Goal: Task Accomplishment & Management: Use online tool/utility

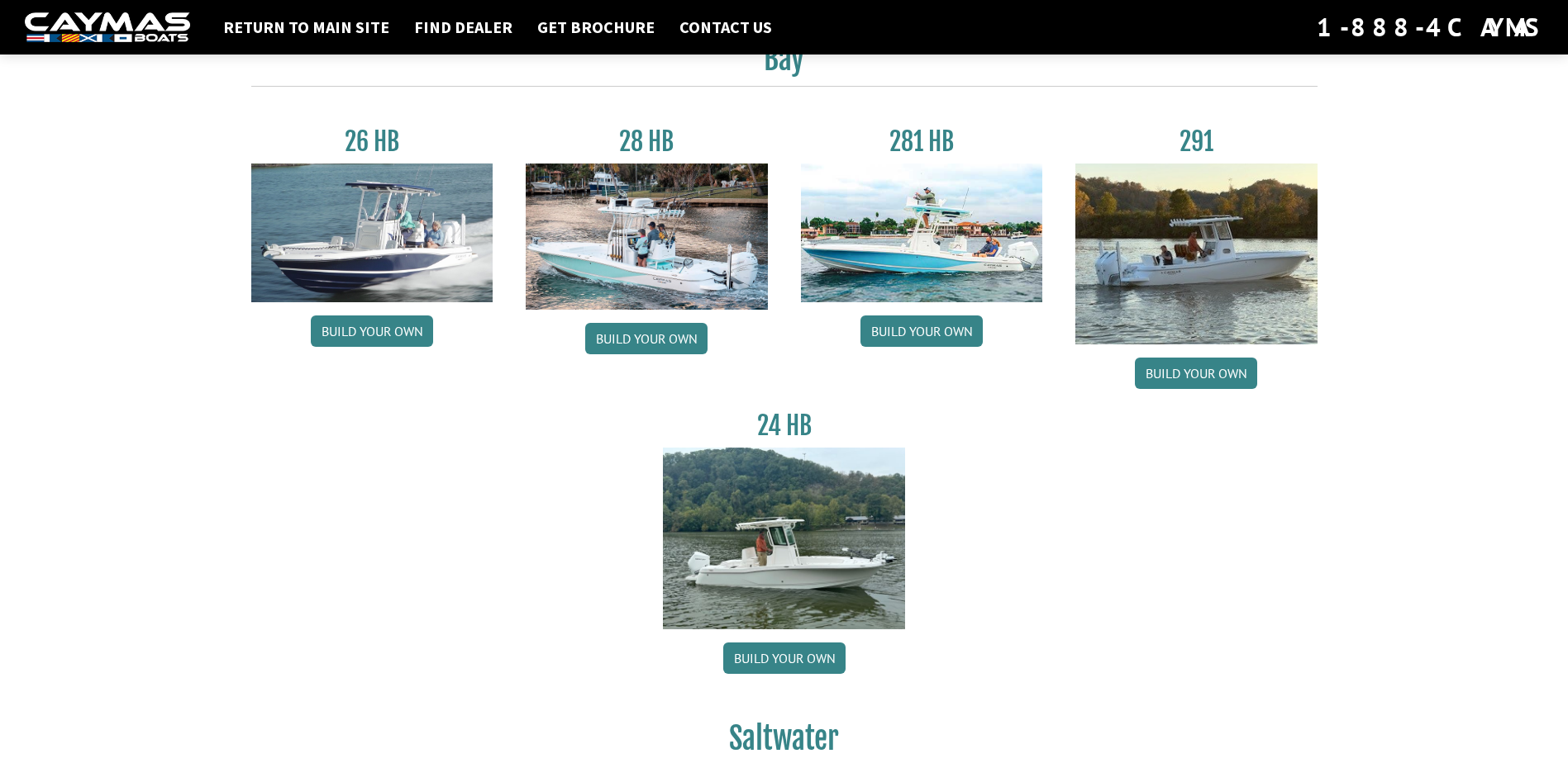
scroll to position [330, 0]
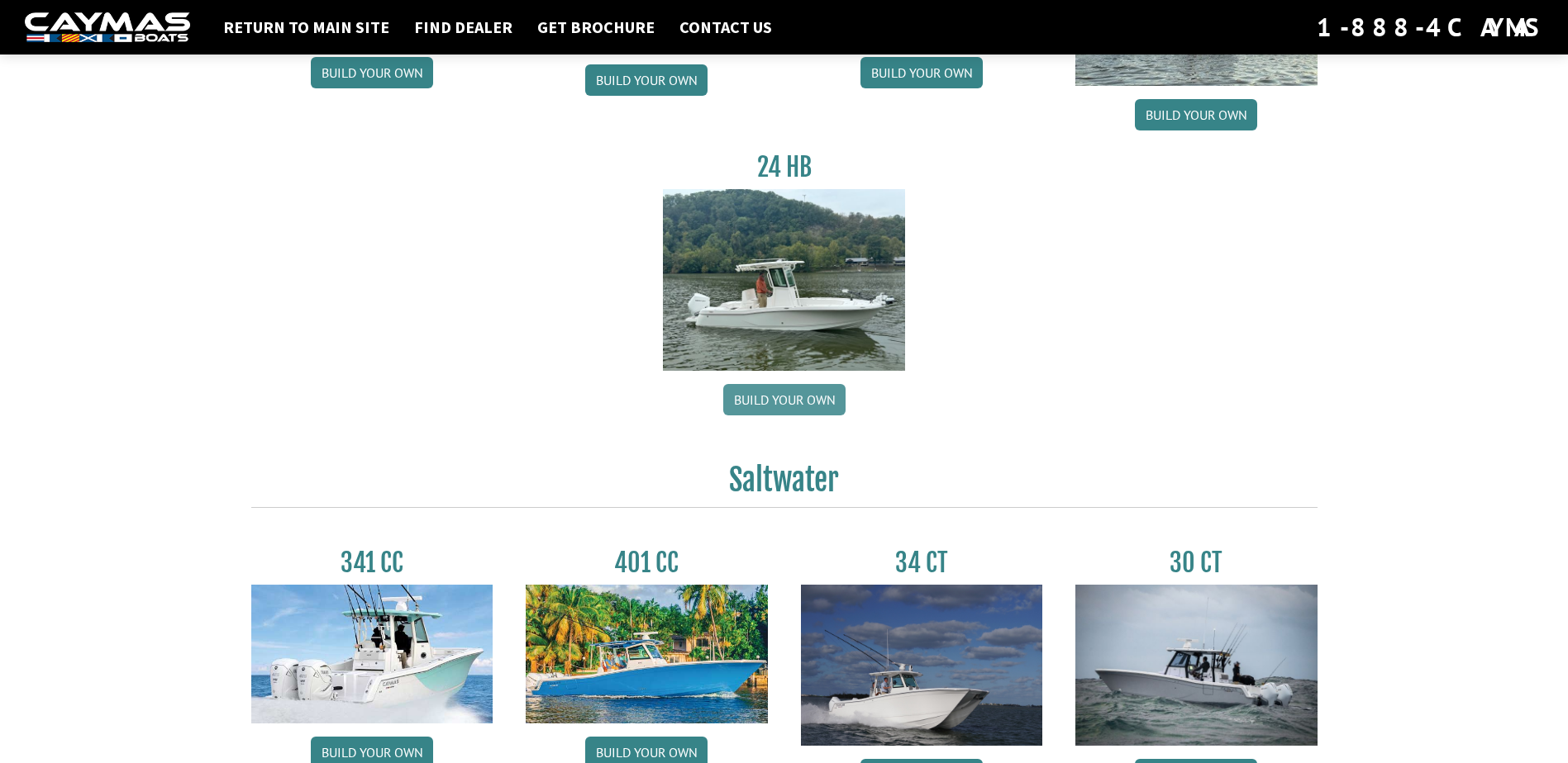
click at [832, 413] on link "Build your own" at bounding box center [784, 399] width 122 height 31
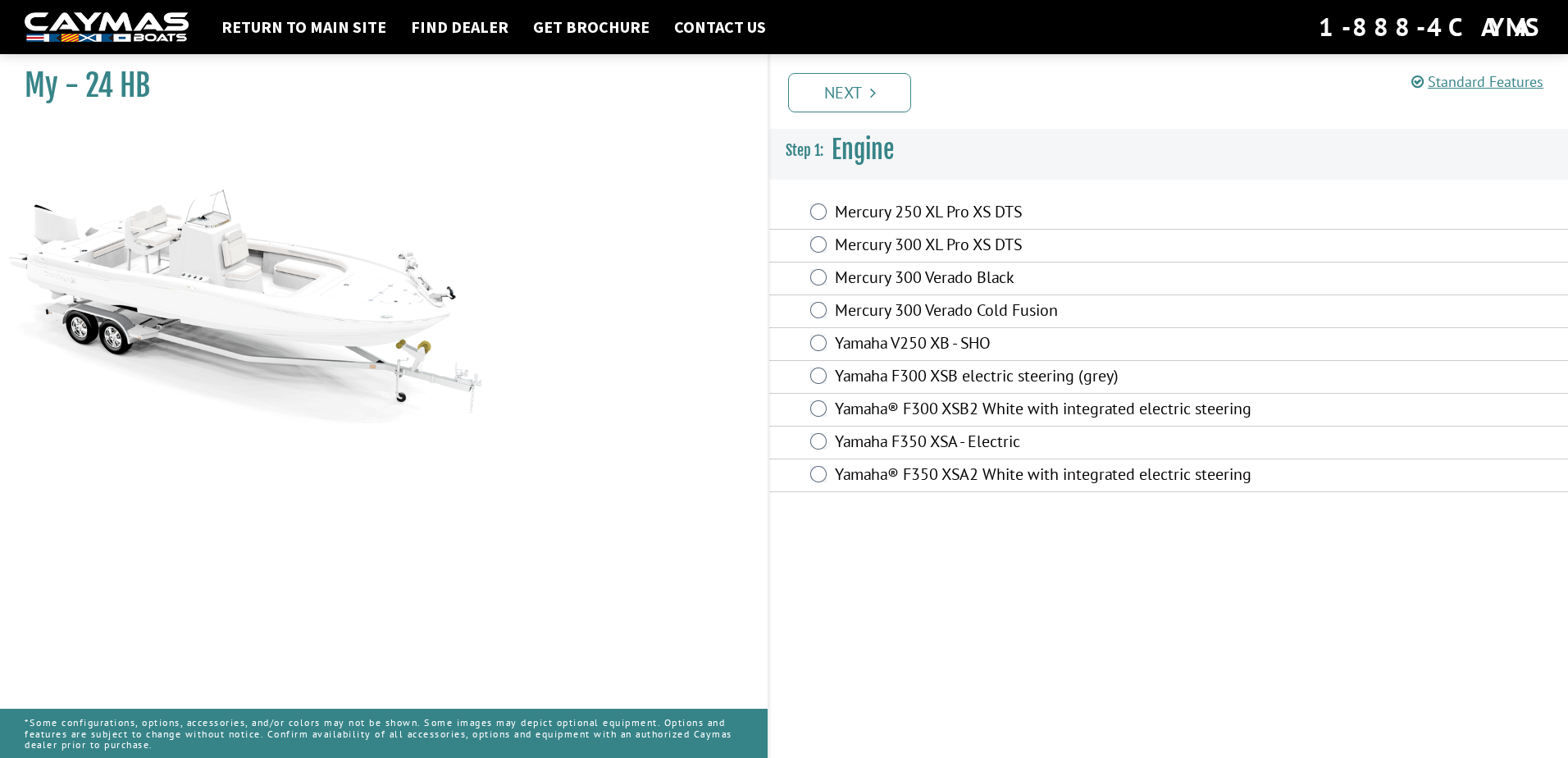
click at [961, 441] on label "Yamaha F350 XSA - Electric" at bounding box center [1054, 443] width 440 height 23
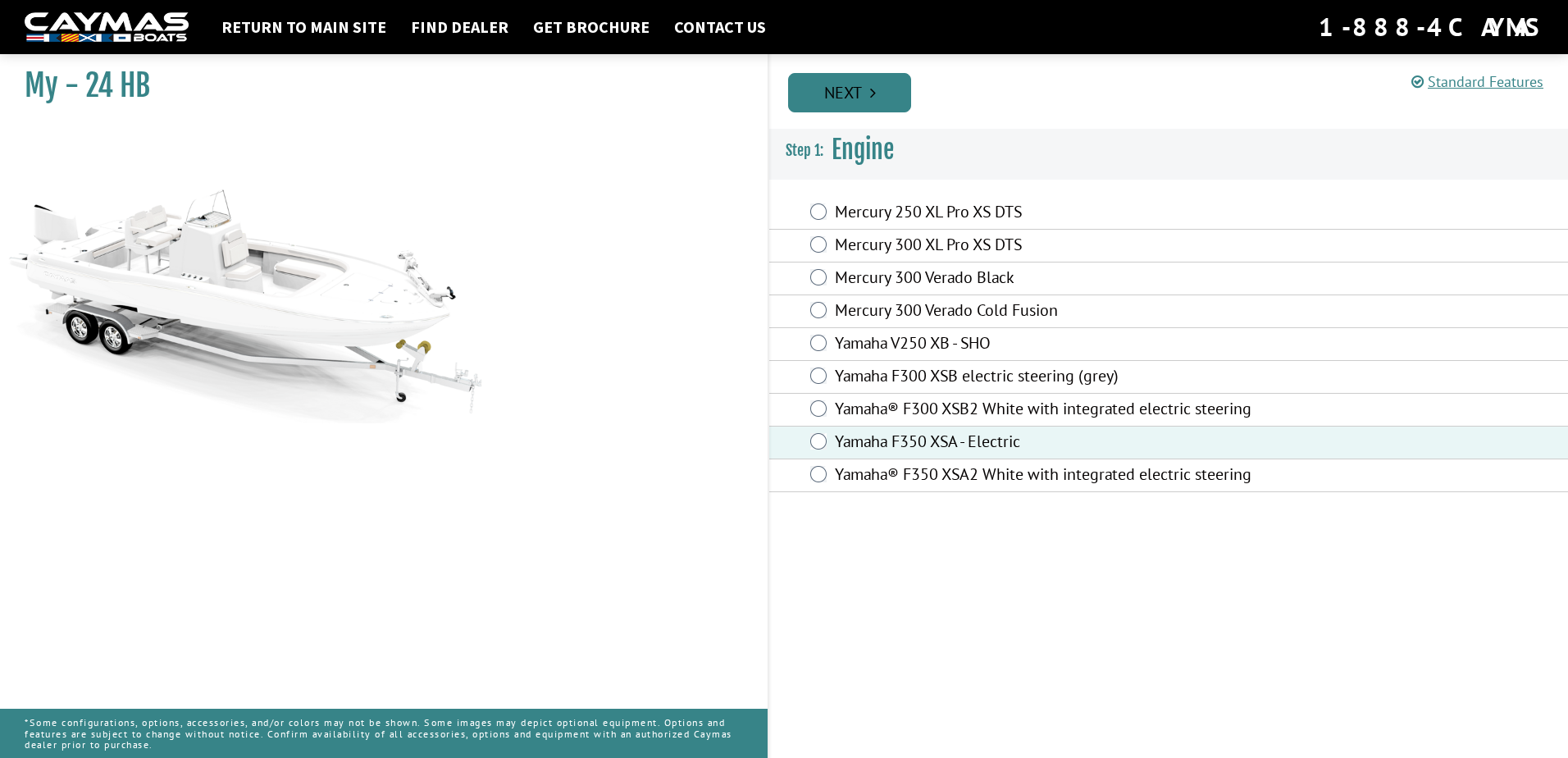
click at [862, 96] on link "Next" at bounding box center [850, 92] width 123 height 39
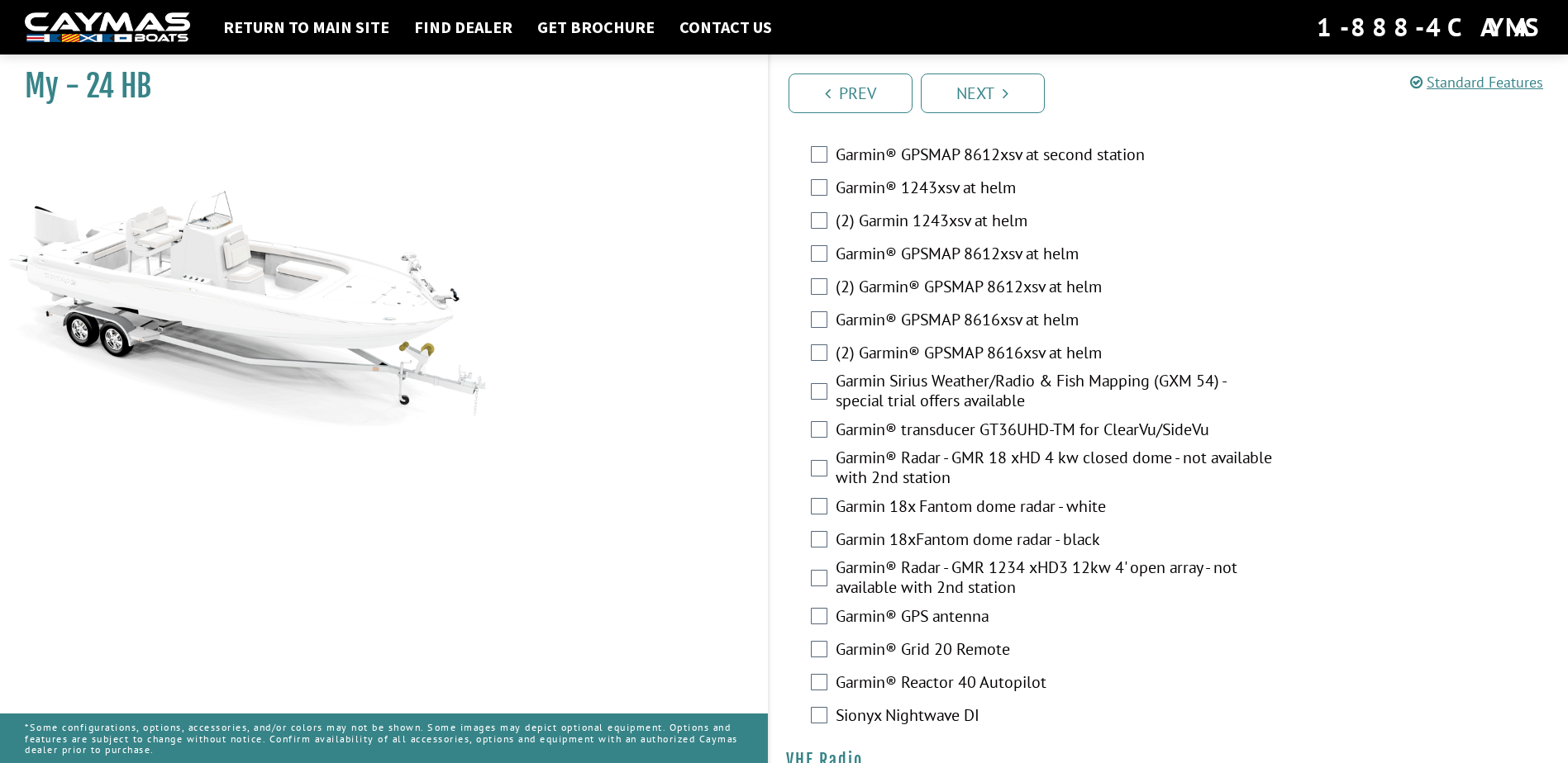
scroll to position [3638, 0]
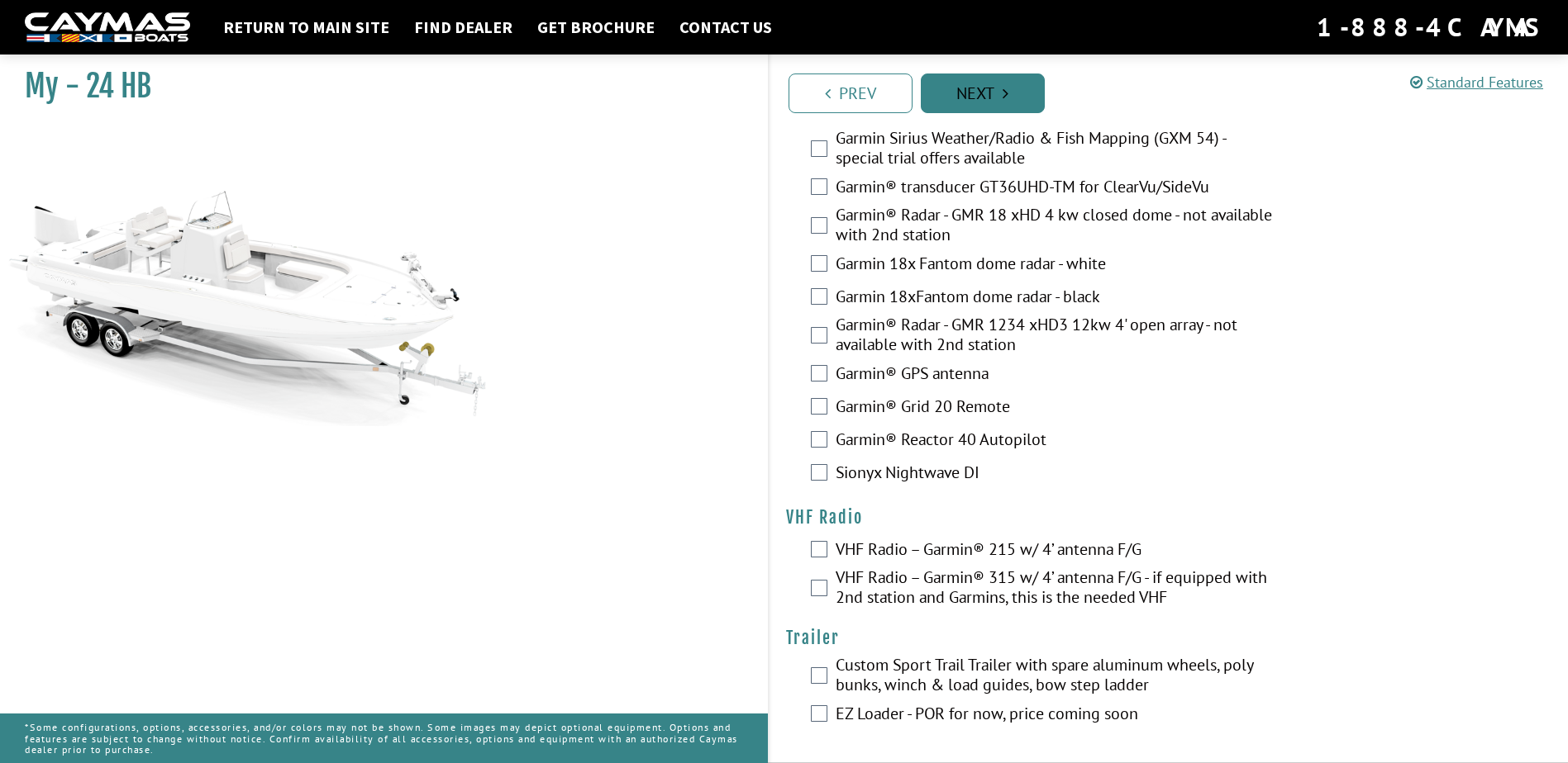
click at [1014, 90] on link "Next" at bounding box center [983, 93] width 124 height 39
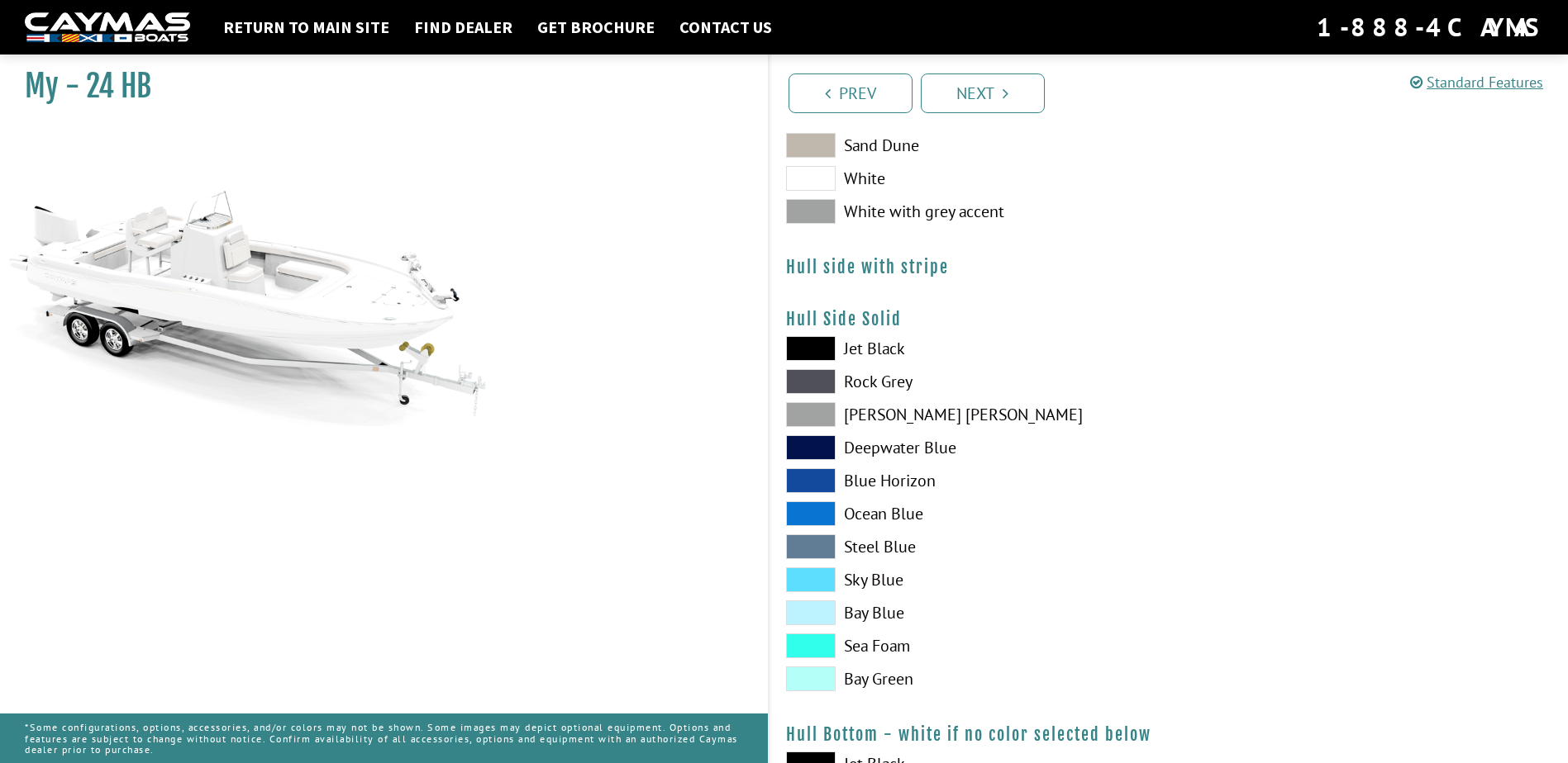
scroll to position [0, 0]
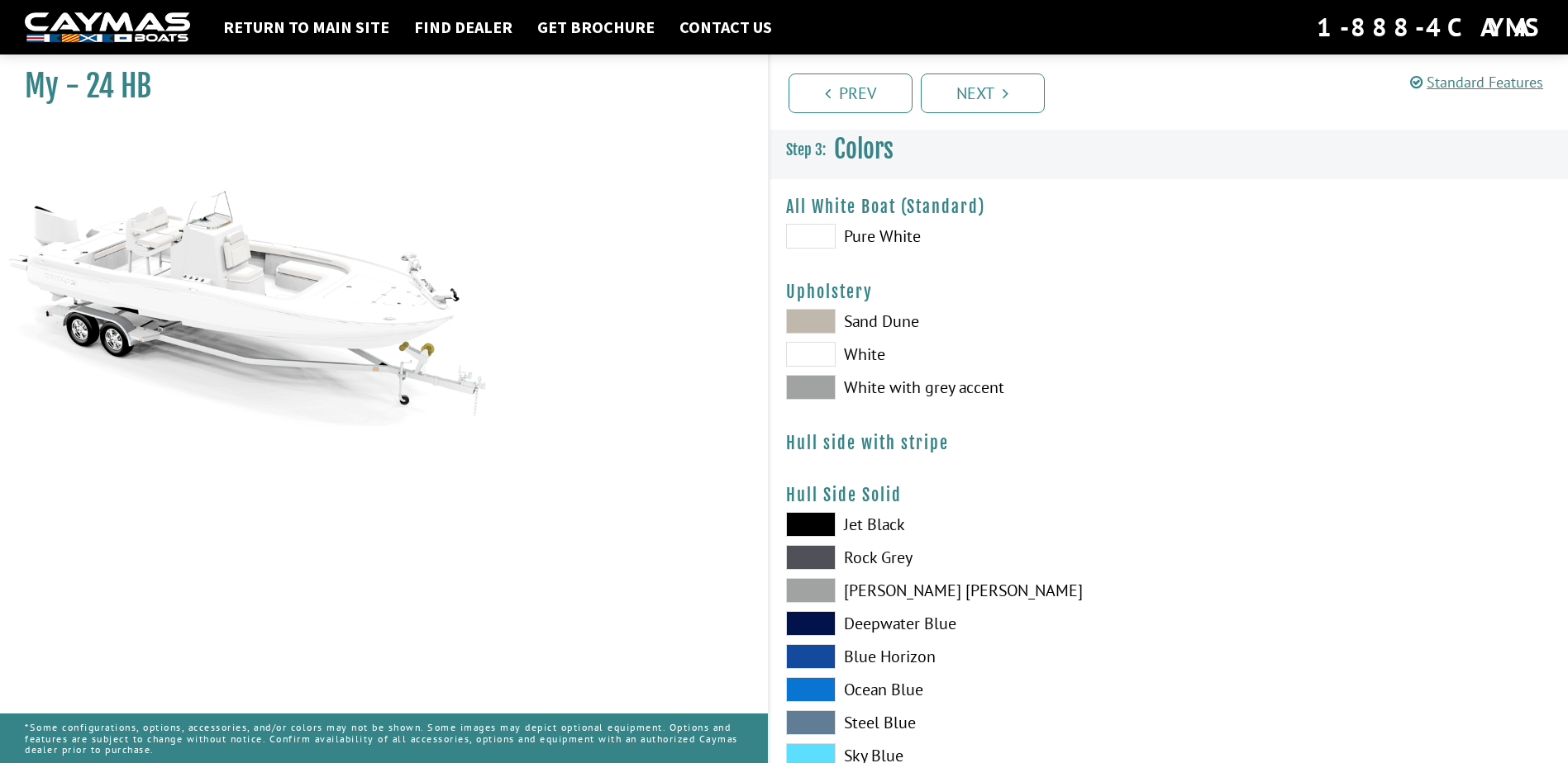
click at [878, 389] on label "White with grey accent" at bounding box center [969, 387] width 366 height 24
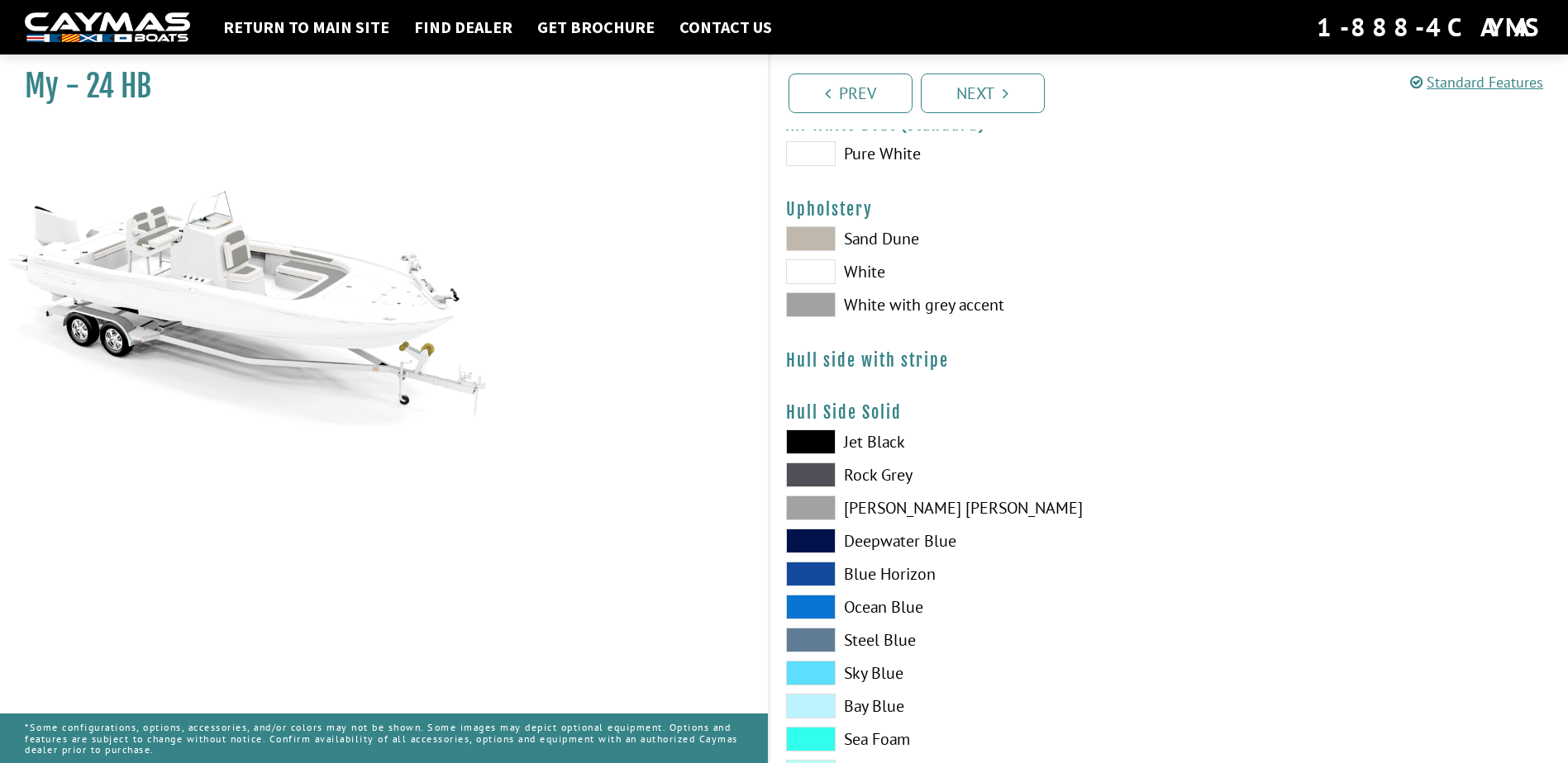
click at [860, 503] on label "[PERSON_NAME] [PERSON_NAME]" at bounding box center [969, 508] width 366 height 24
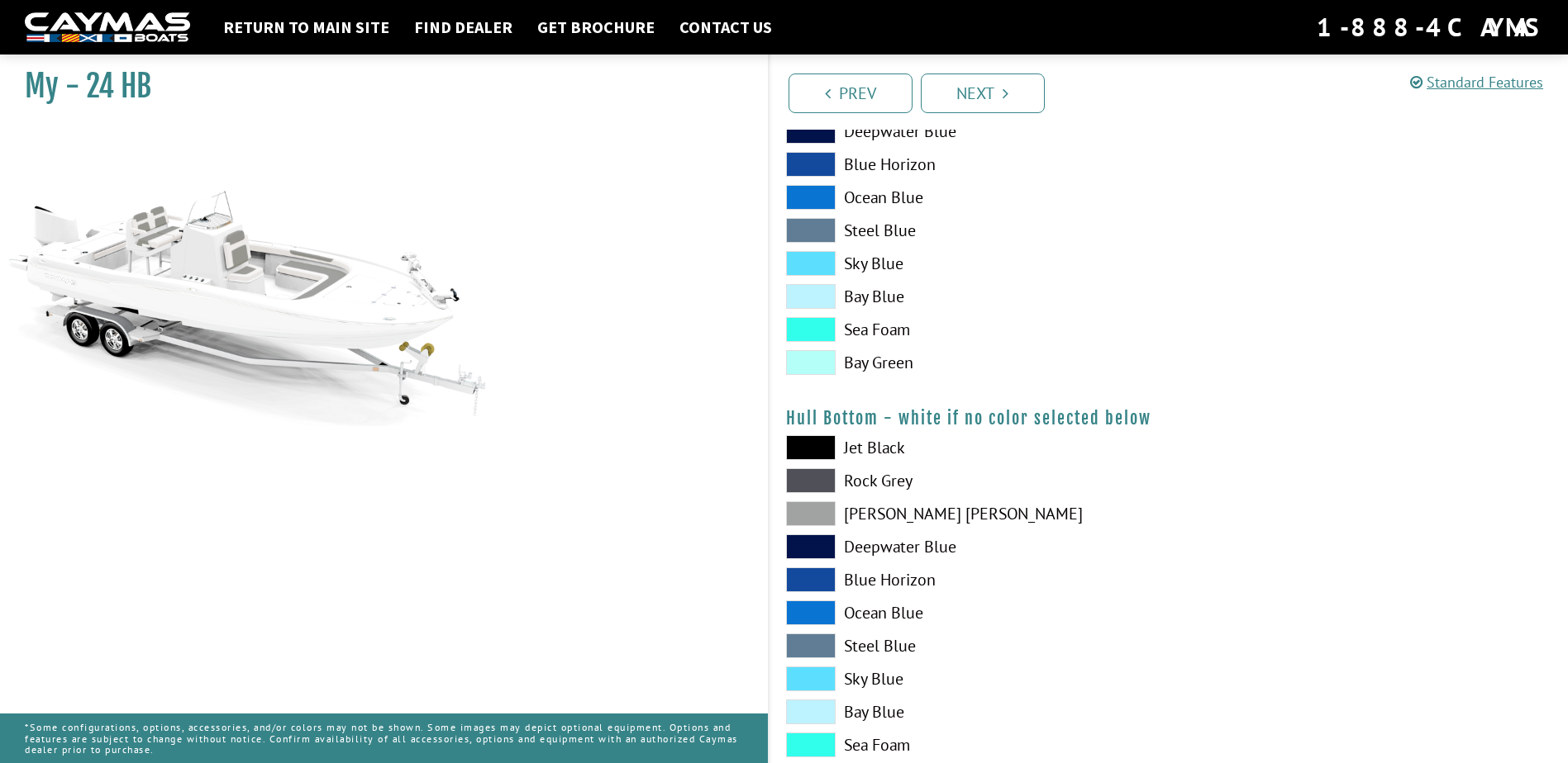
scroll to position [496, 0]
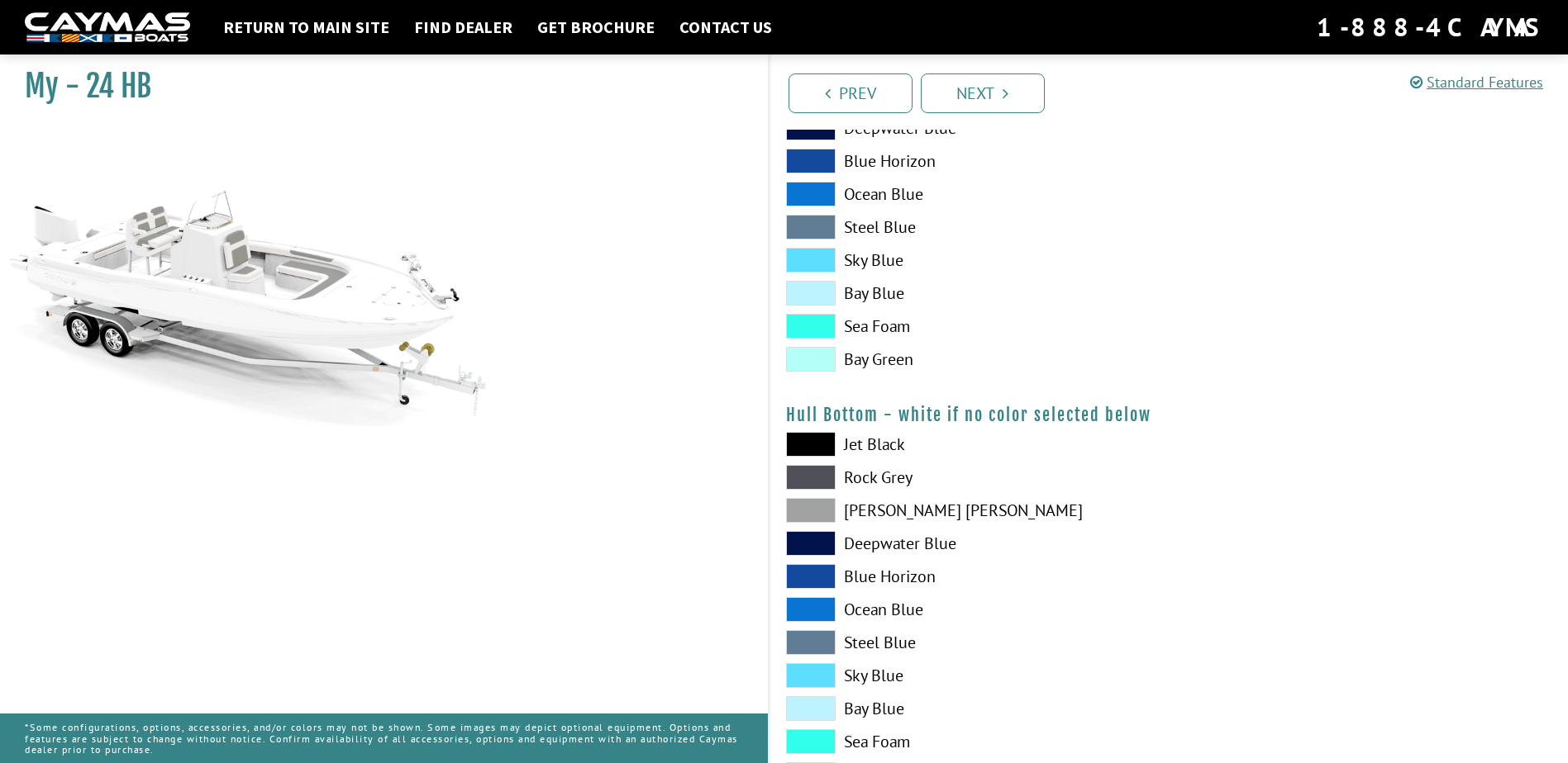
click at [880, 516] on label "[PERSON_NAME] [PERSON_NAME]" at bounding box center [969, 510] width 366 height 24
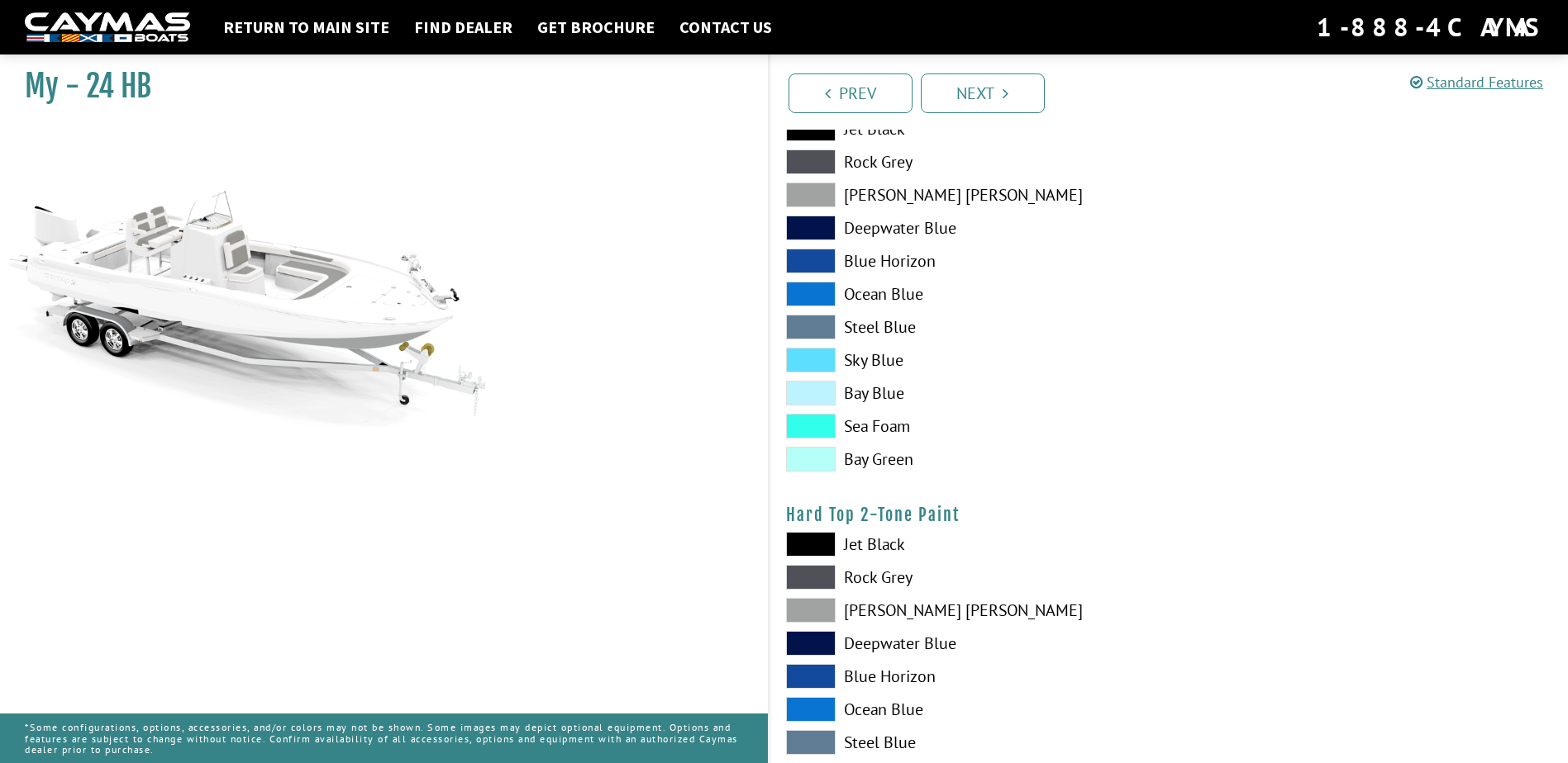
scroll to position [826, 0]
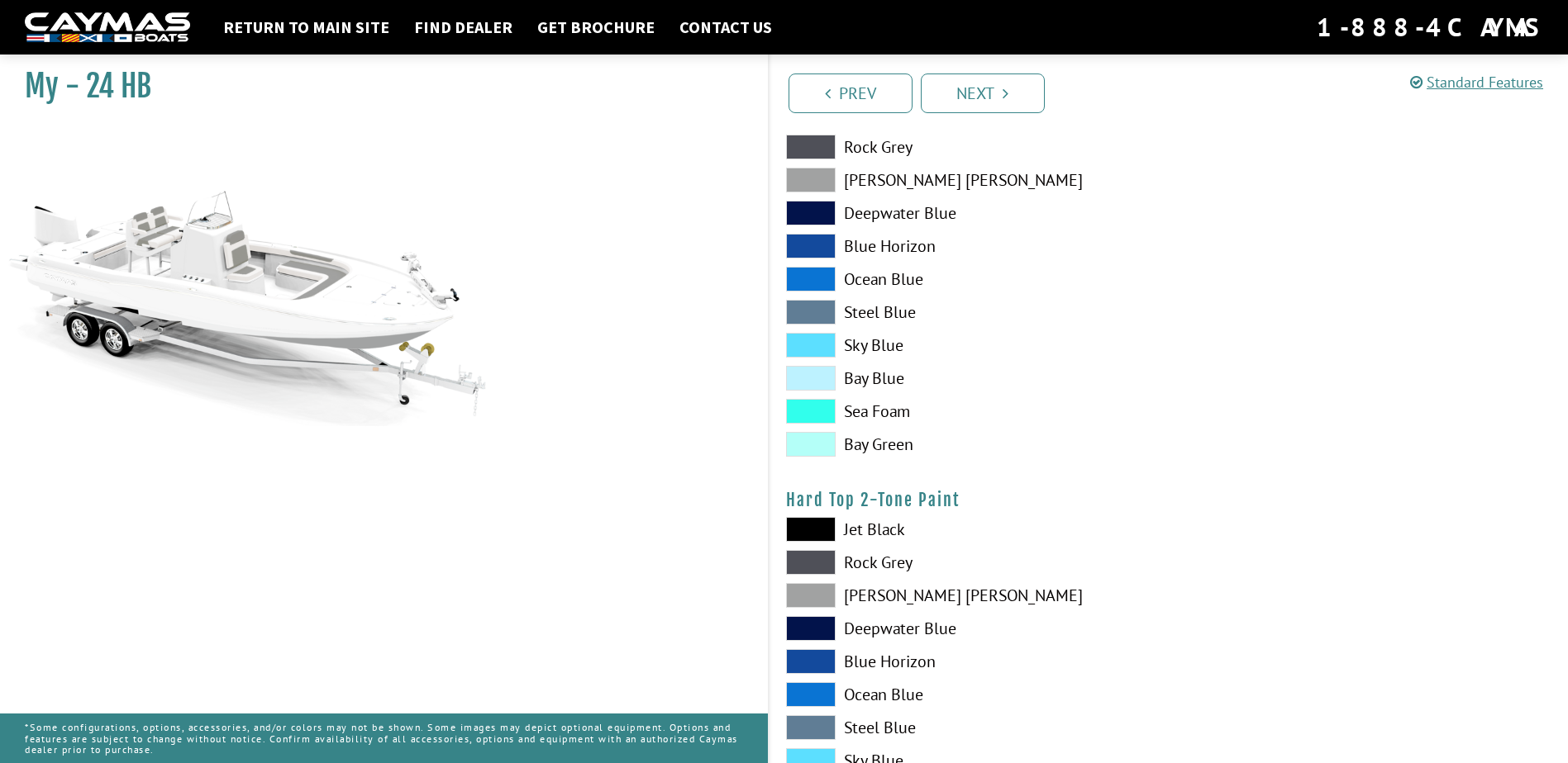
click at [893, 602] on label "[PERSON_NAME] [PERSON_NAME]" at bounding box center [969, 595] width 366 height 24
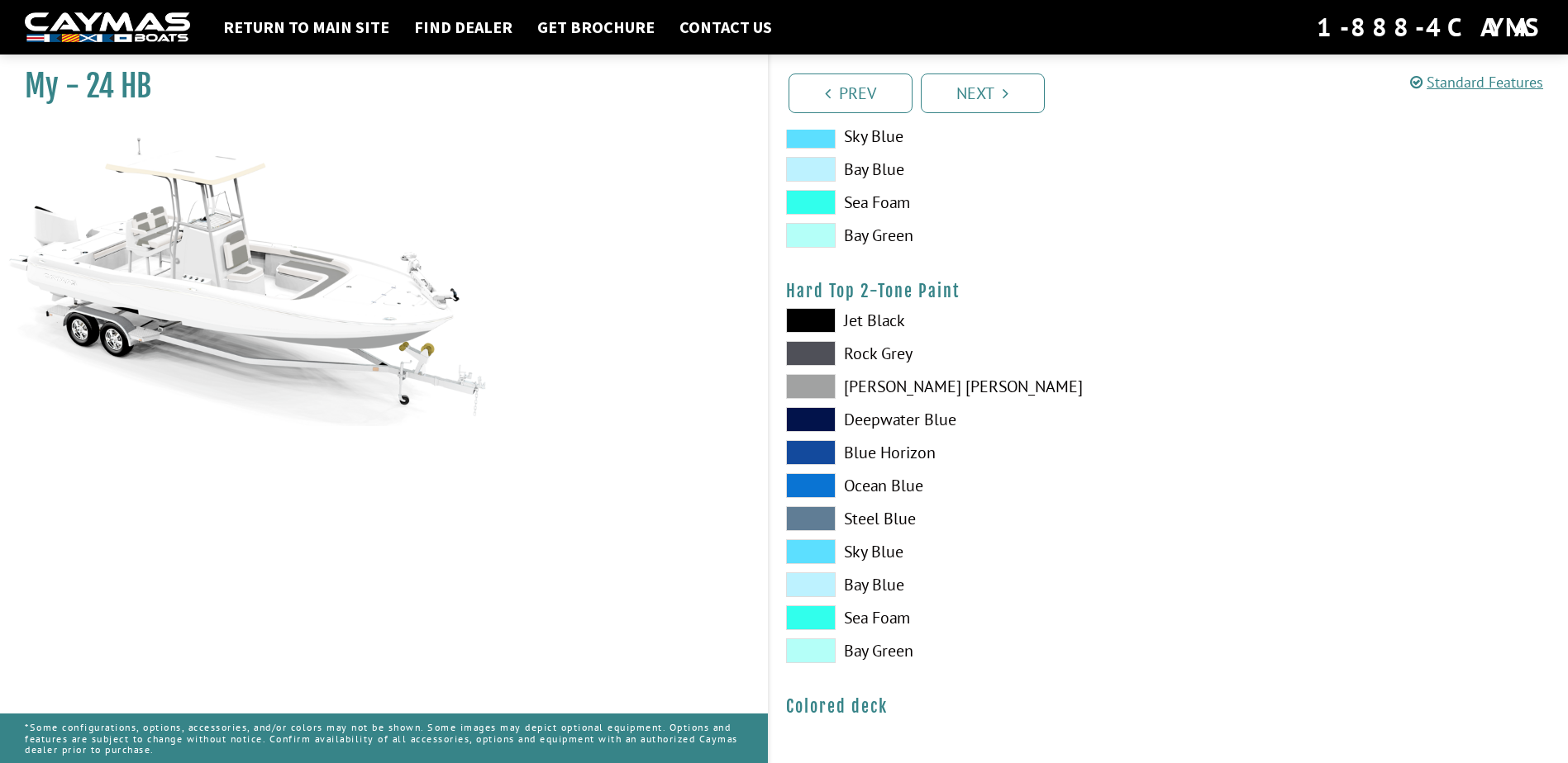
scroll to position [1036, 0]
click at [990, 85] on link "Next" at bounding box center [983, 93] width 124 height 39
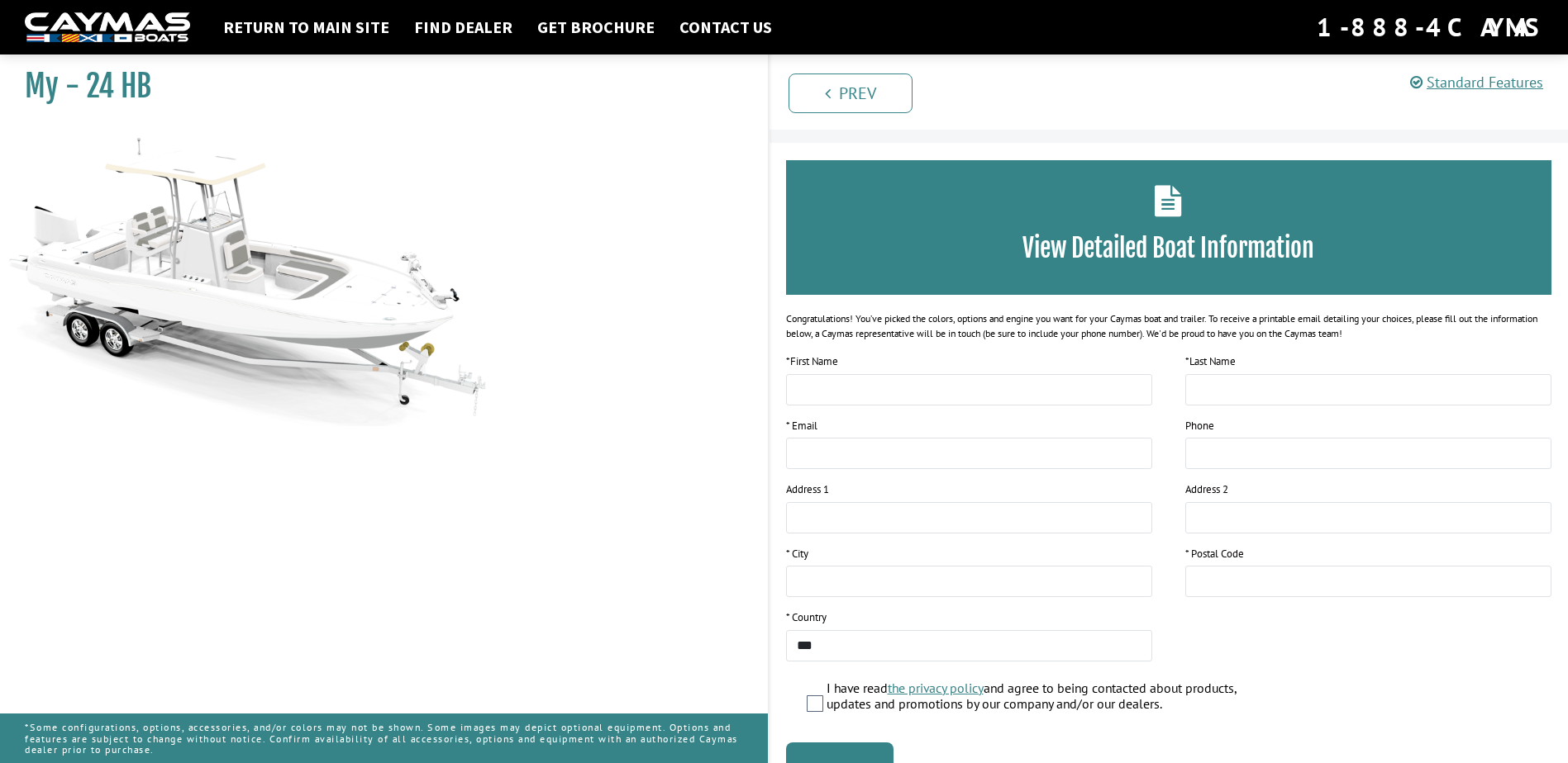
scroll to position [0, 0]
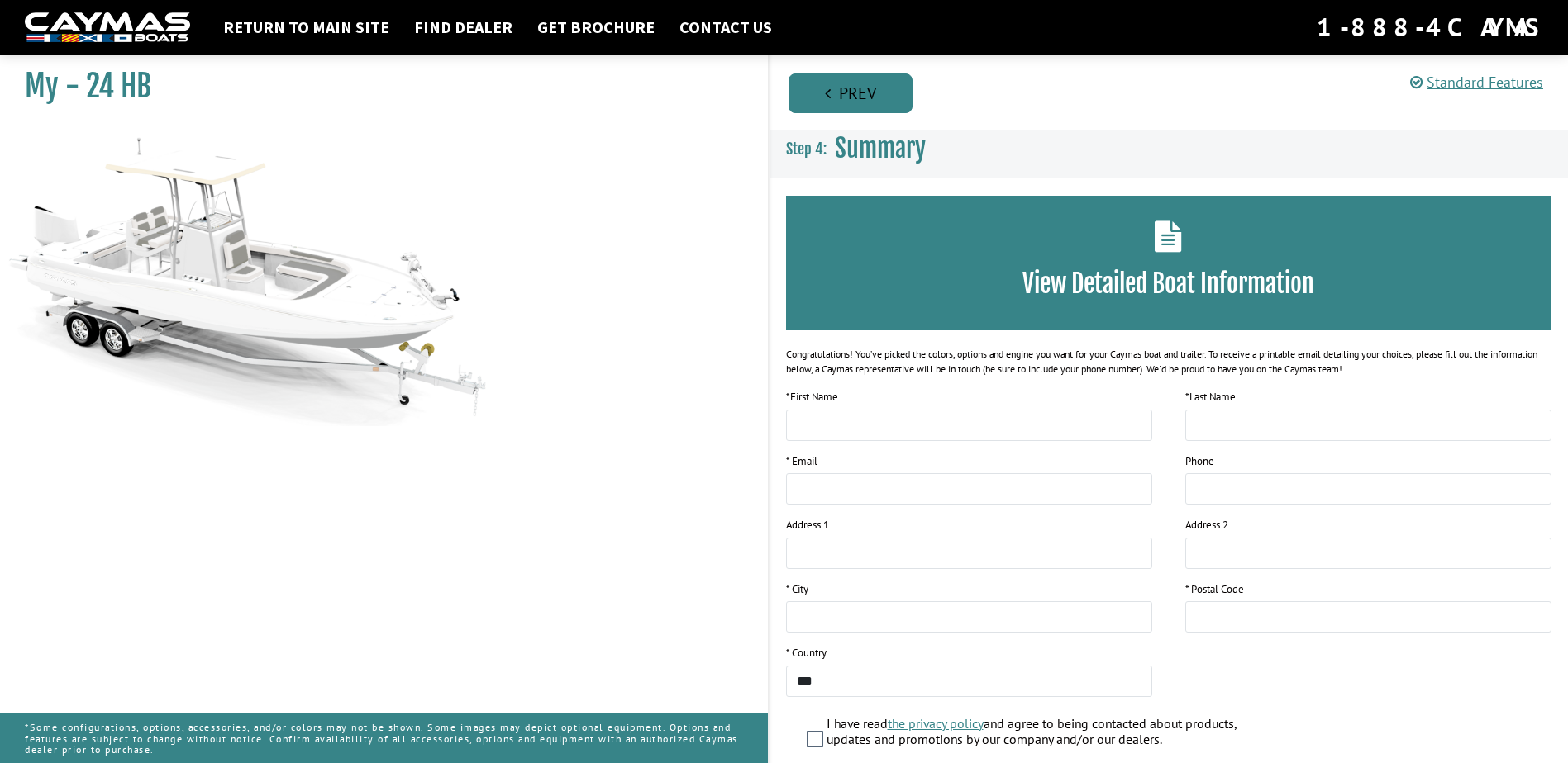
click at [882, 85] on link "Prev" at bounding box center [851, 93] width 124 height 39
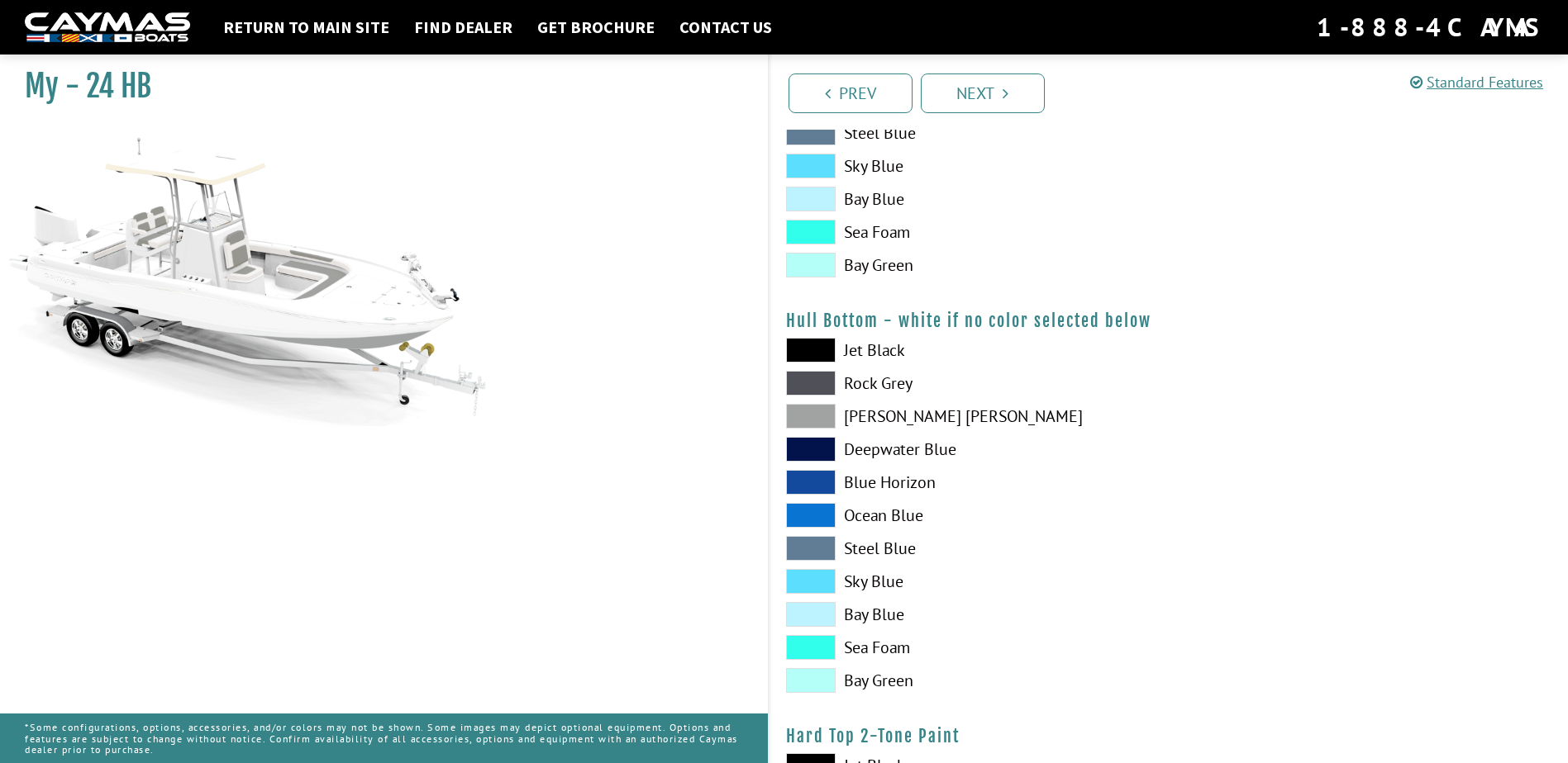
scroll to position [375, 0]
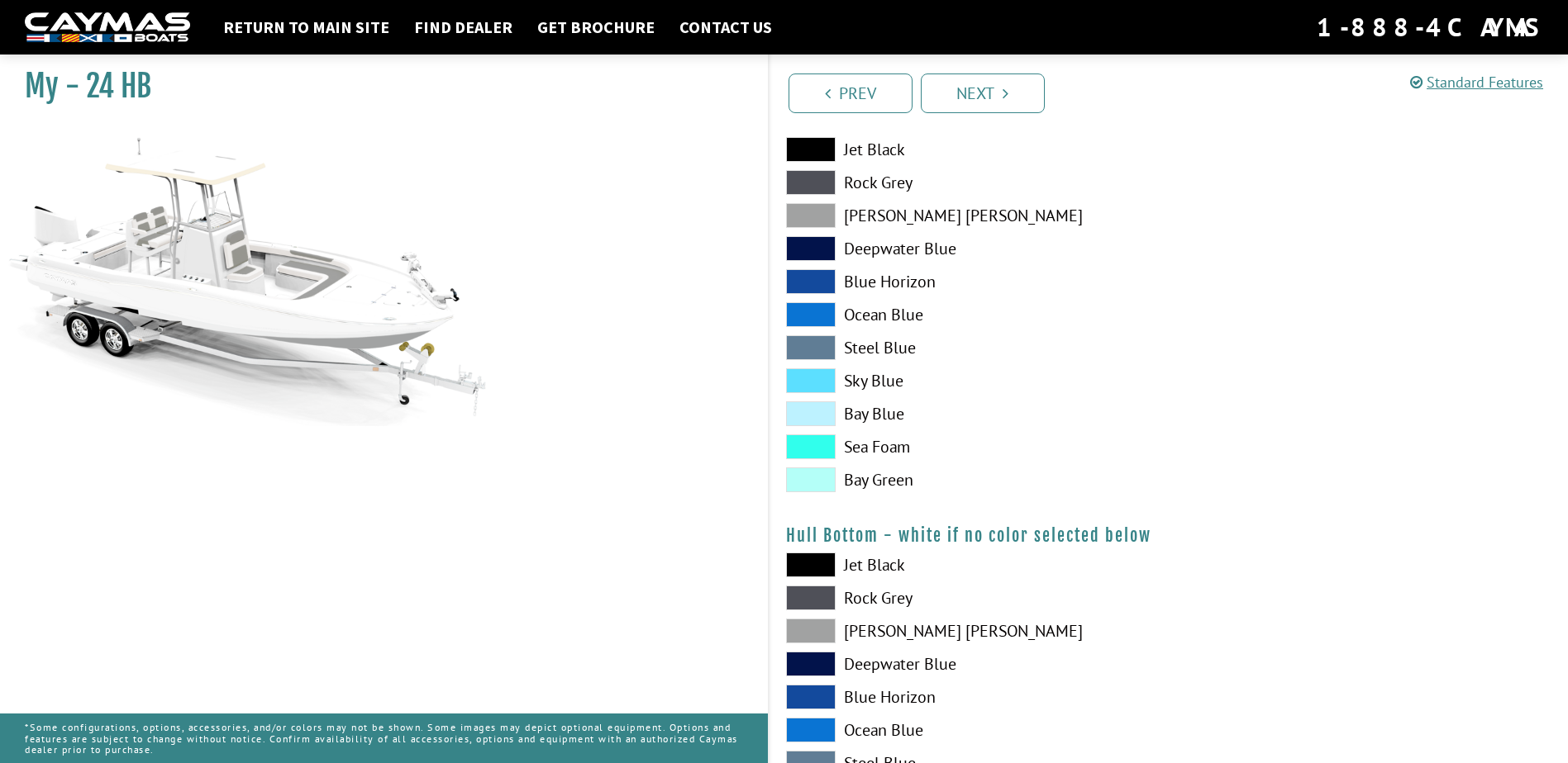
click at [875, 151] on label "Jet Black" at bounding box center [969, 149] width 366 height 24
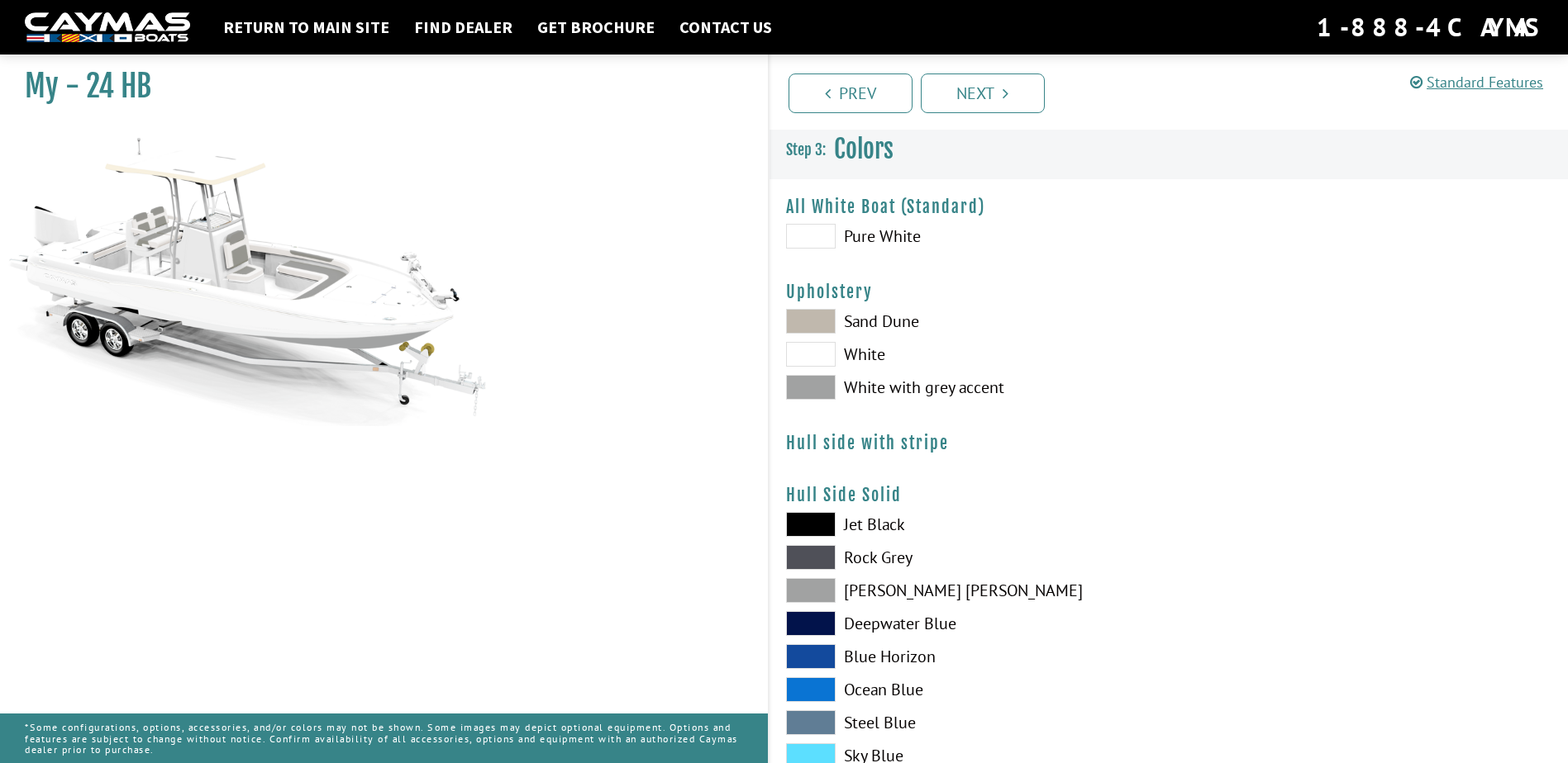
click at [804, 535] on span at bounding box center [811, 524] width 50 height 24
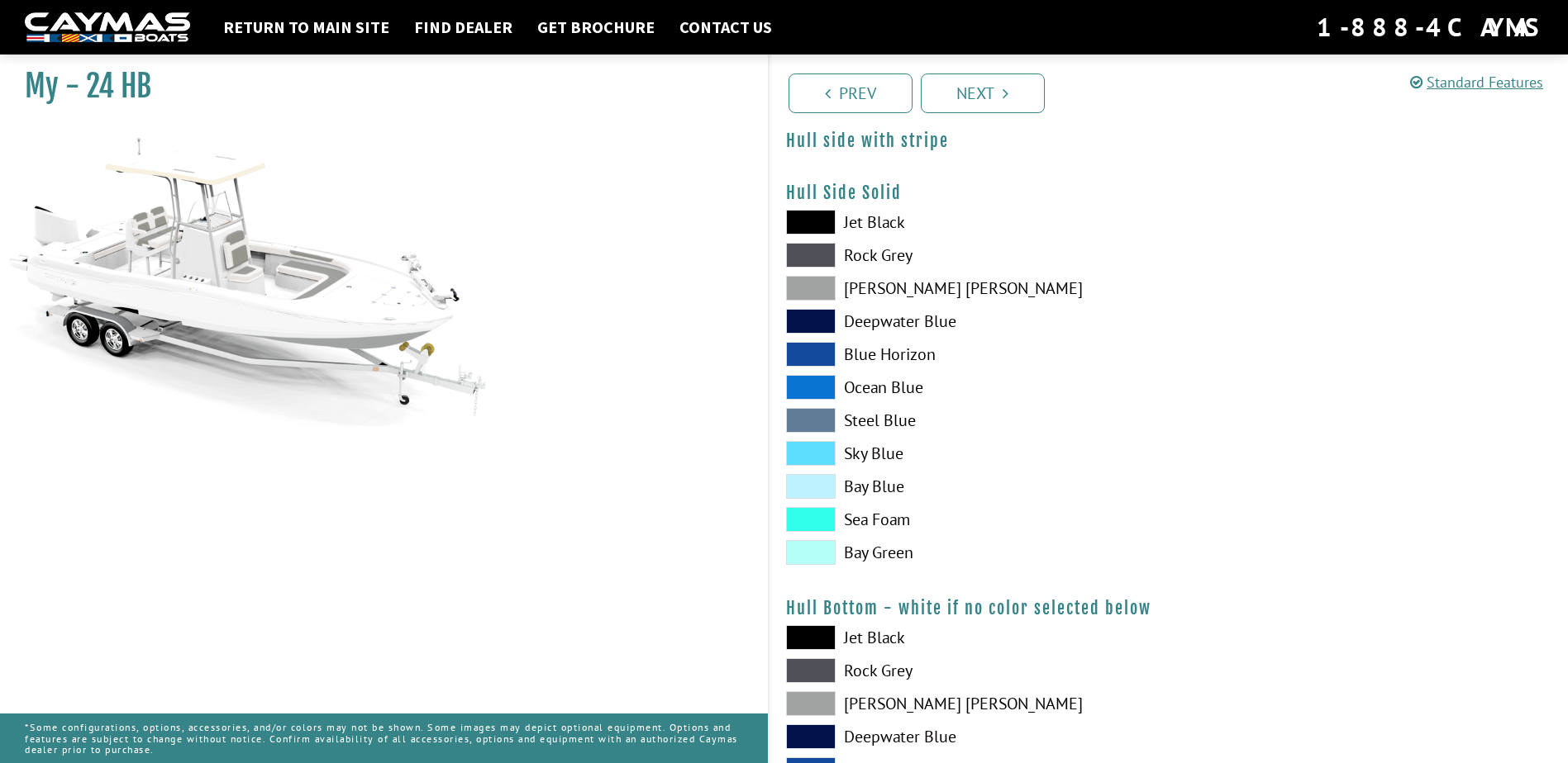
scroll to position [413, 0]
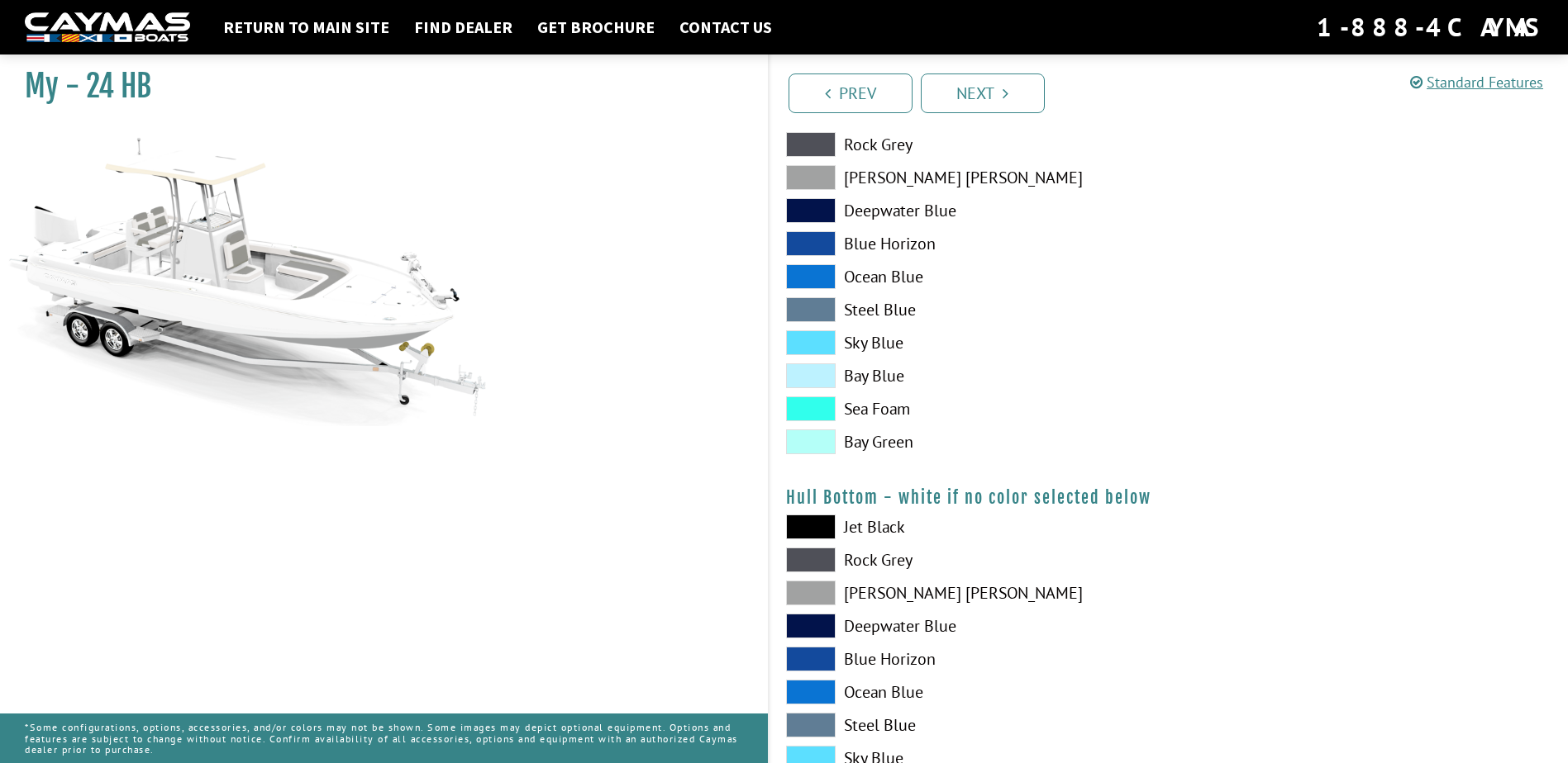
click at [874, 184] on label "[PERSON_NAME] [PERSON_NAME]" at bounding box center [969, 177] width 366 height 24
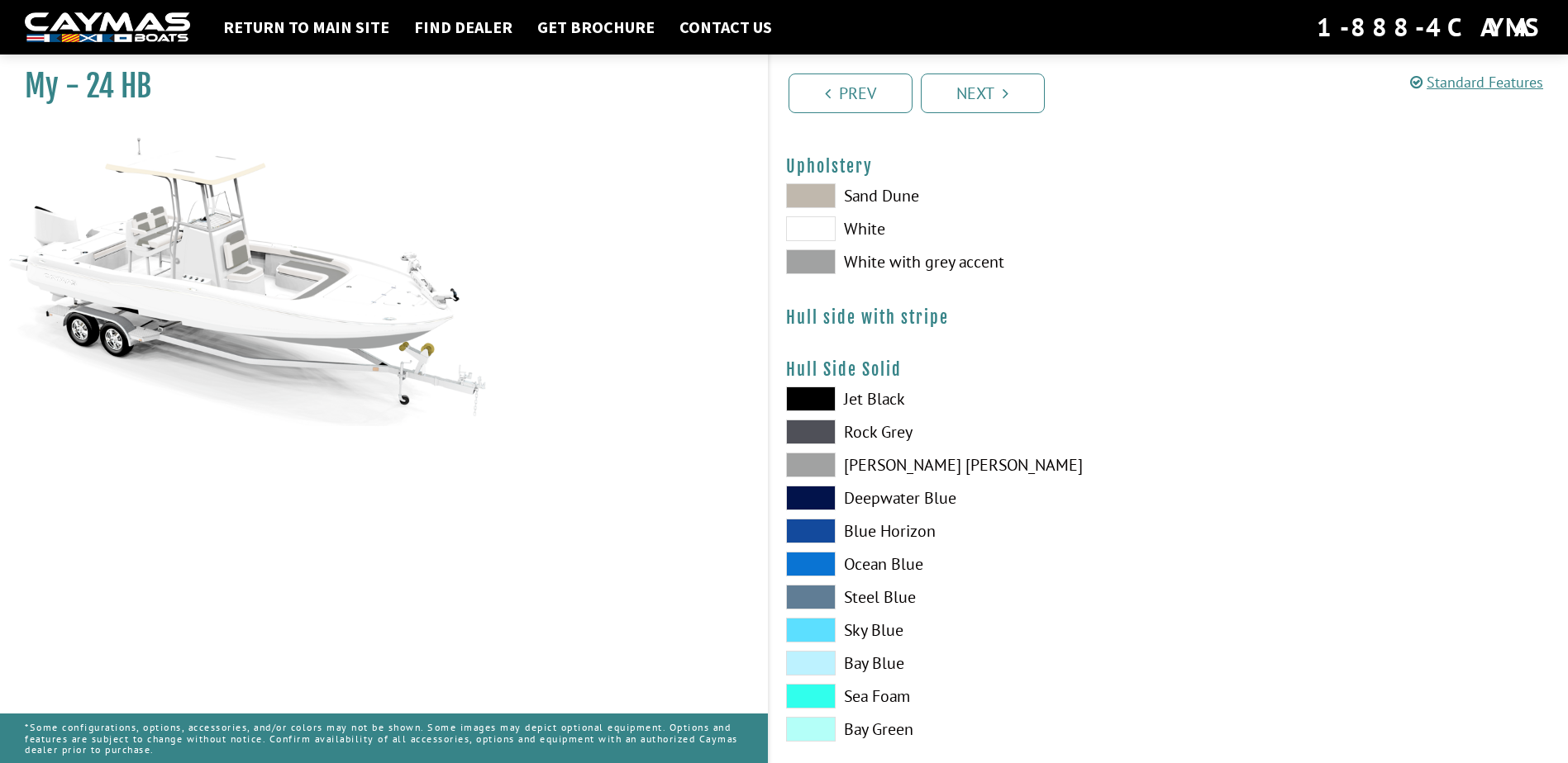
scroll to position [0, 0]
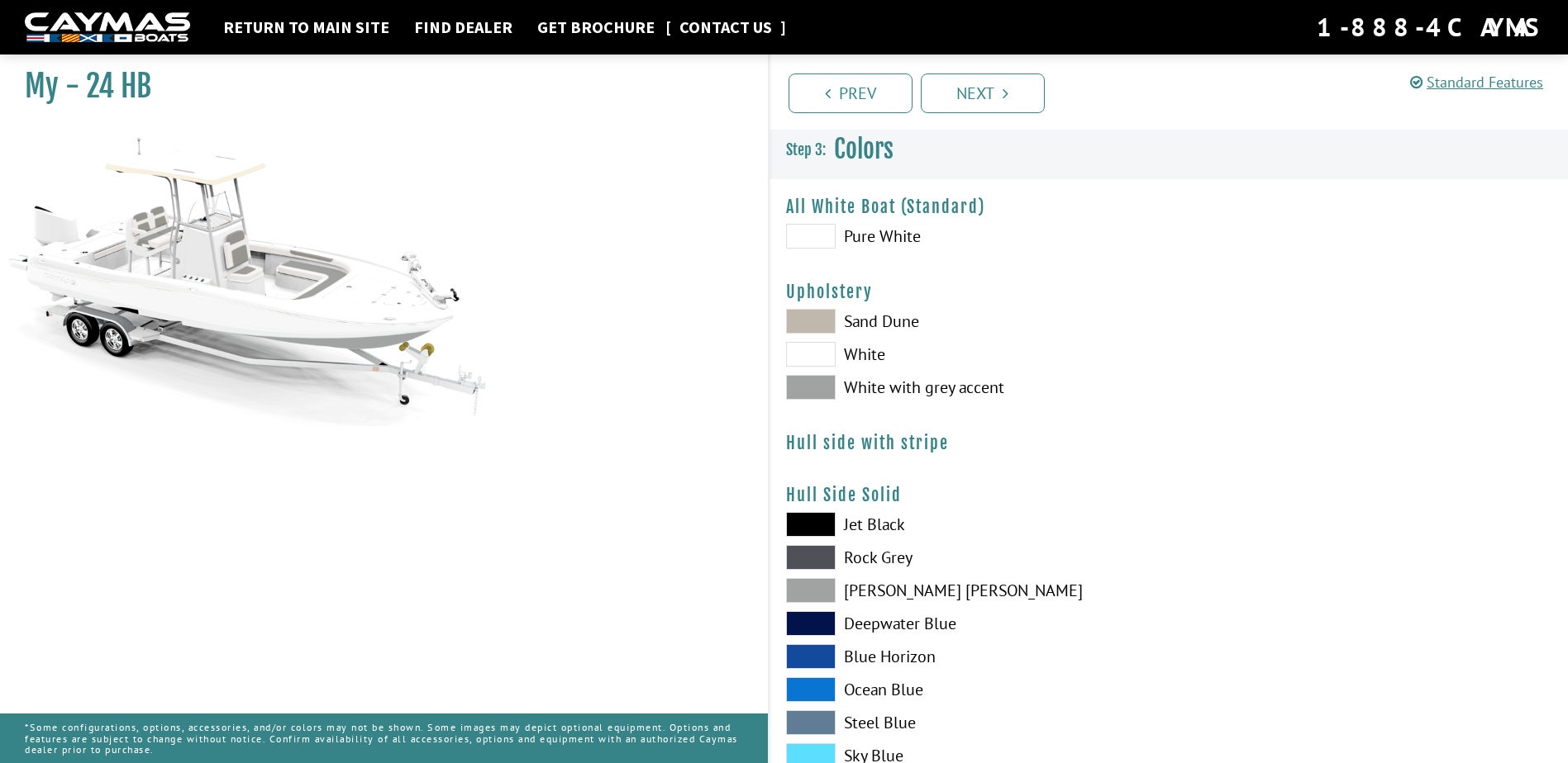
click at [738, 31] on link "Contact Us" at bounding box center [725, 27] width 109 height 22
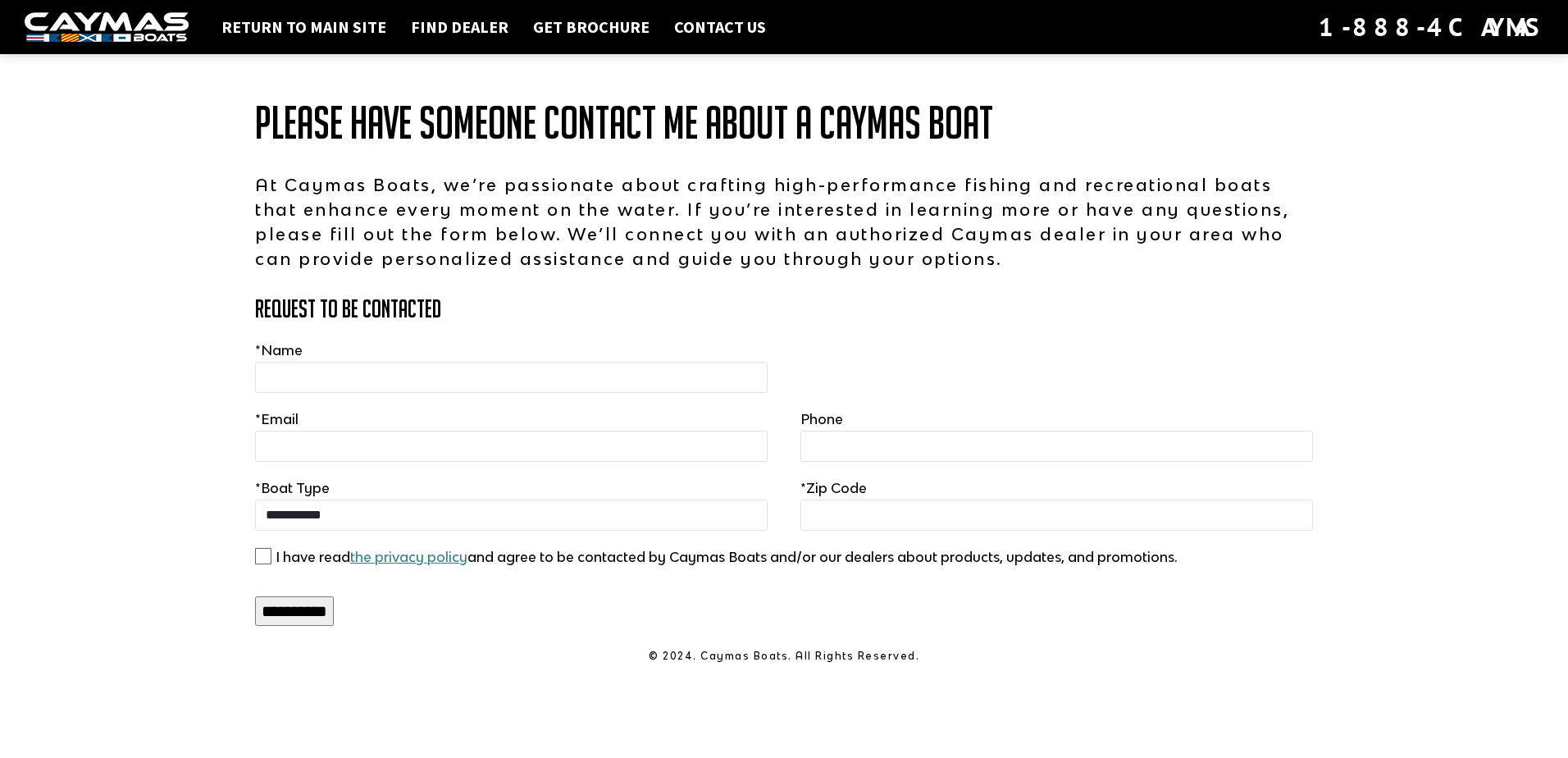
click at [125, 26] on img at bounding box center [106, 27] width 164 height 30
